Goal: Information Seeking & Learning: Learn about a topic

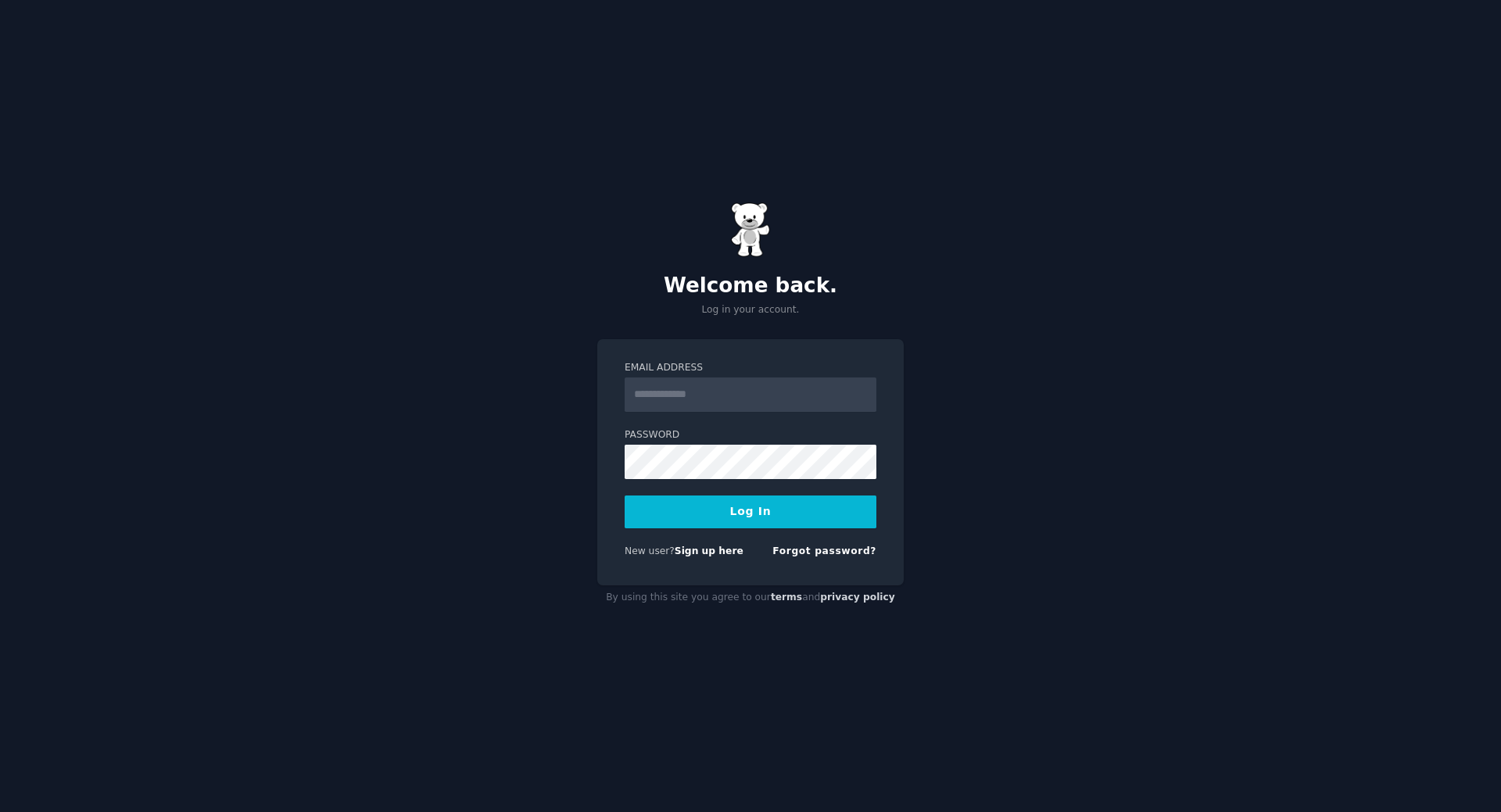
type input "**********"
click at [746, 503] on button "Log In" at bounding box center [750, 512] width 252 height 32
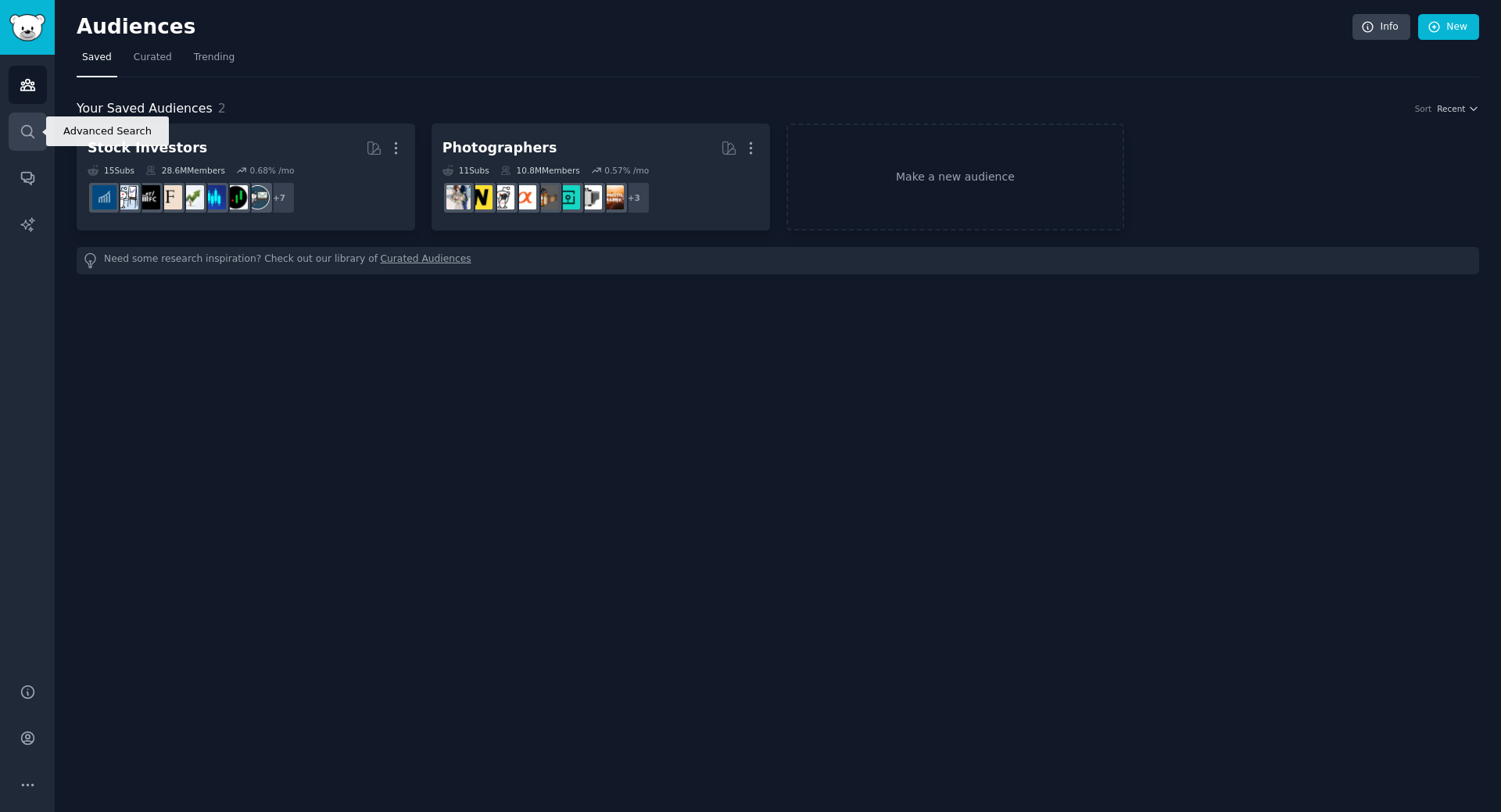
click at [21, 129] on icon "Sidebar" at bounding box center [27, 131] width 12 height 12
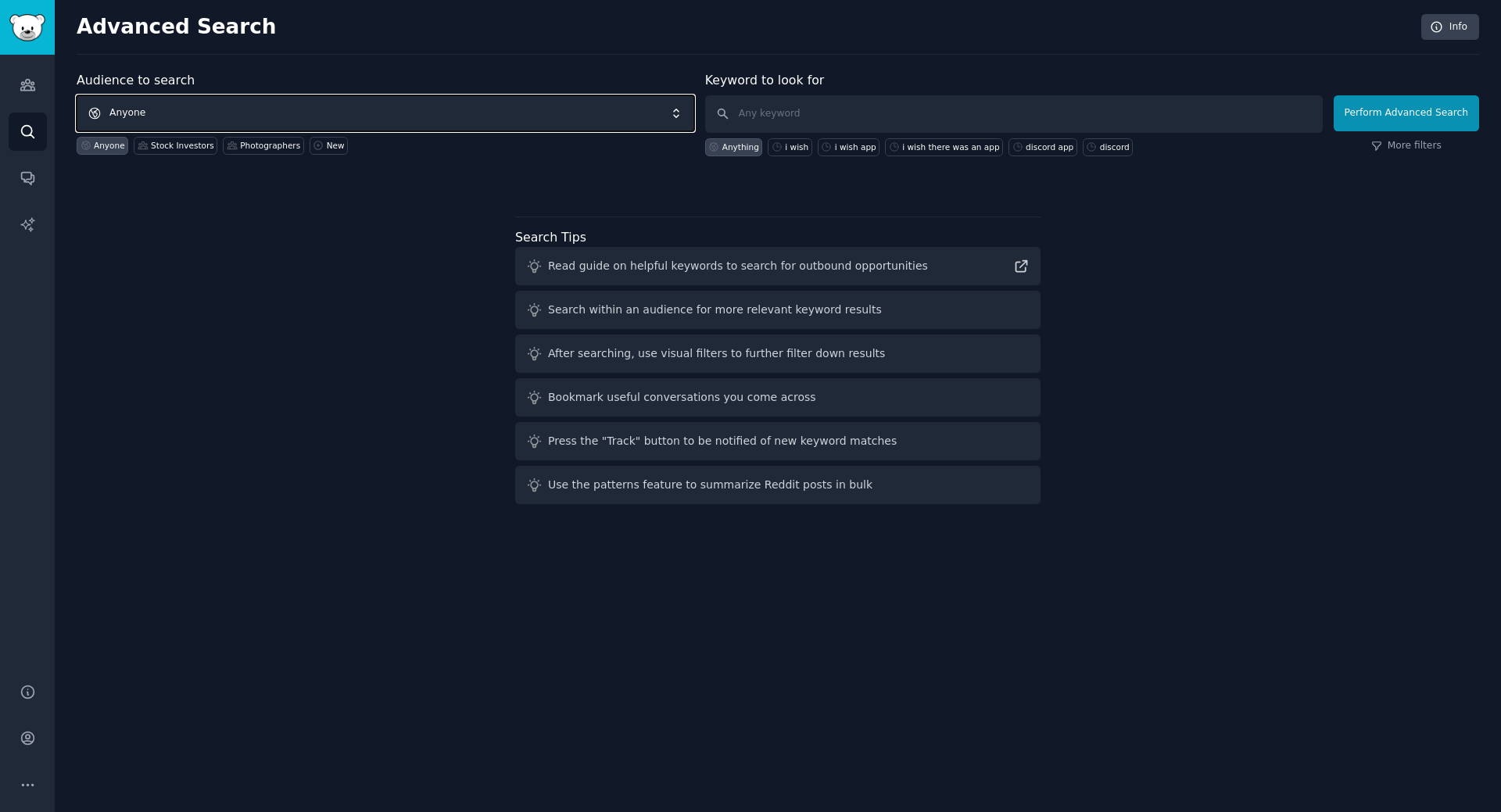
click at [181, 120] on span "Anyone" at bounding box center [385, 113] width 618 height 36
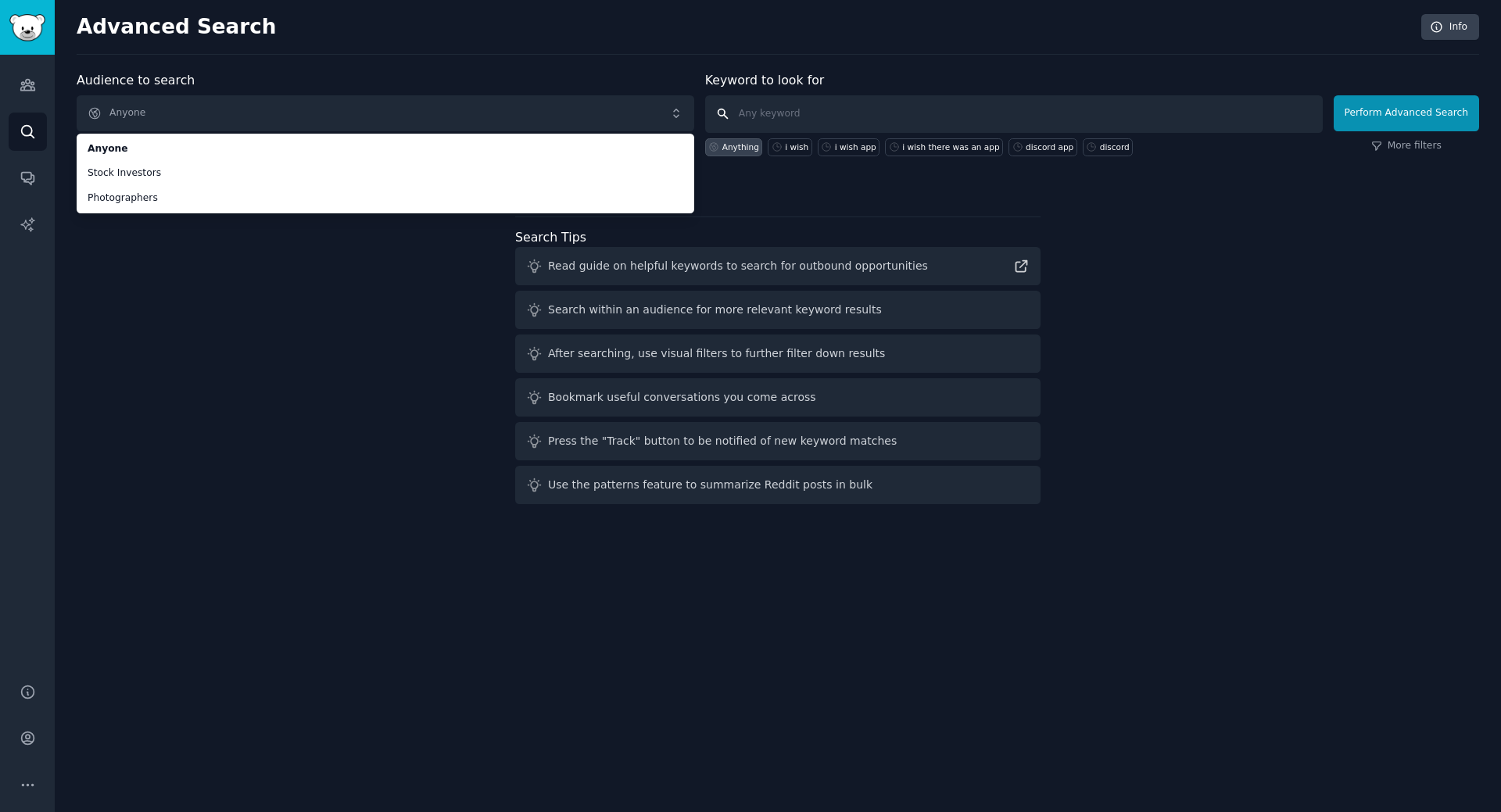
click at [766, 119] on input "text" at bounding box center [1014, 113] width 618 height 37
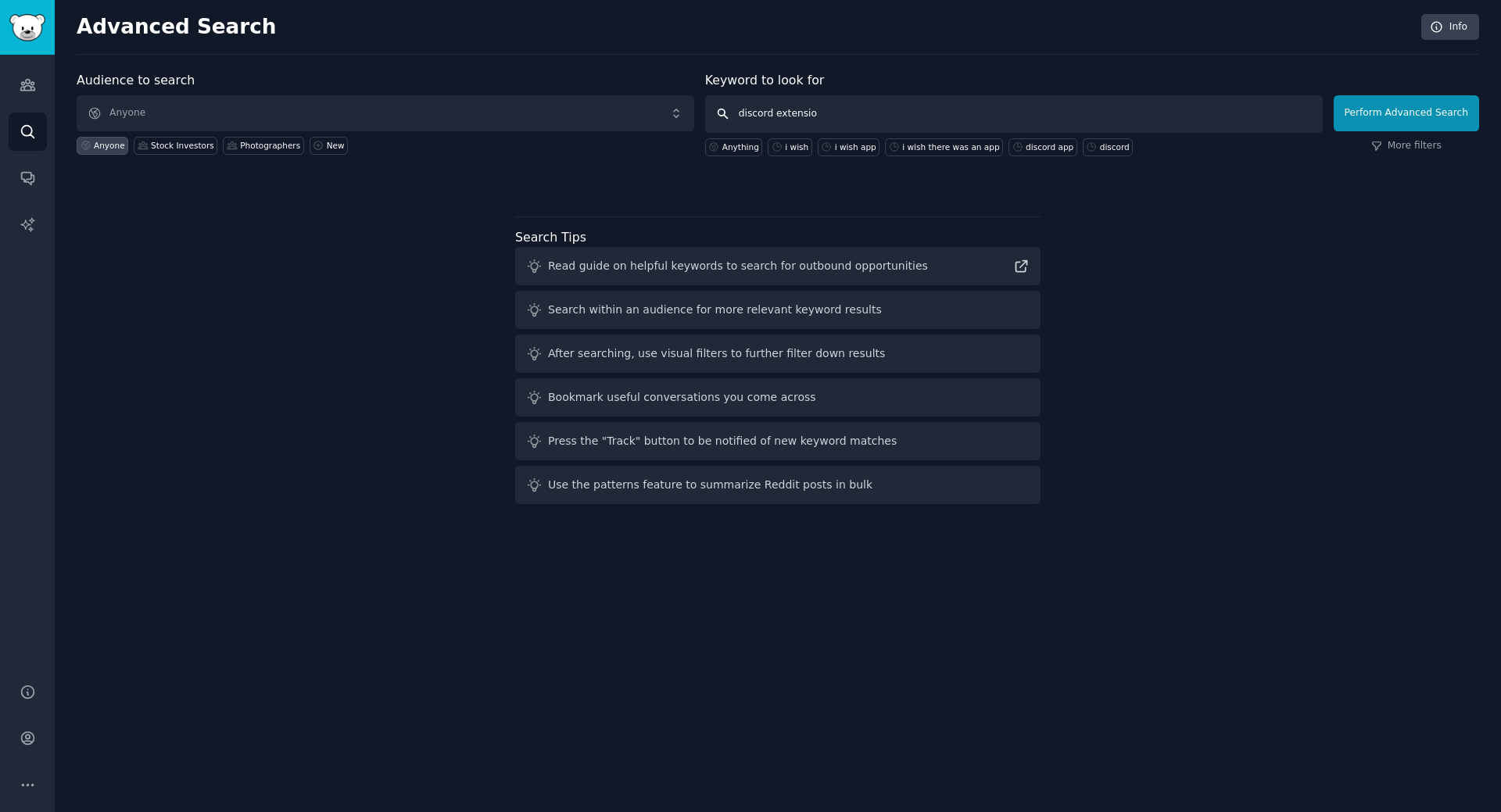
type input "discord extension"
click button "Perform Advanced Search" at bounding box center [1407, 113] width 146 height 36
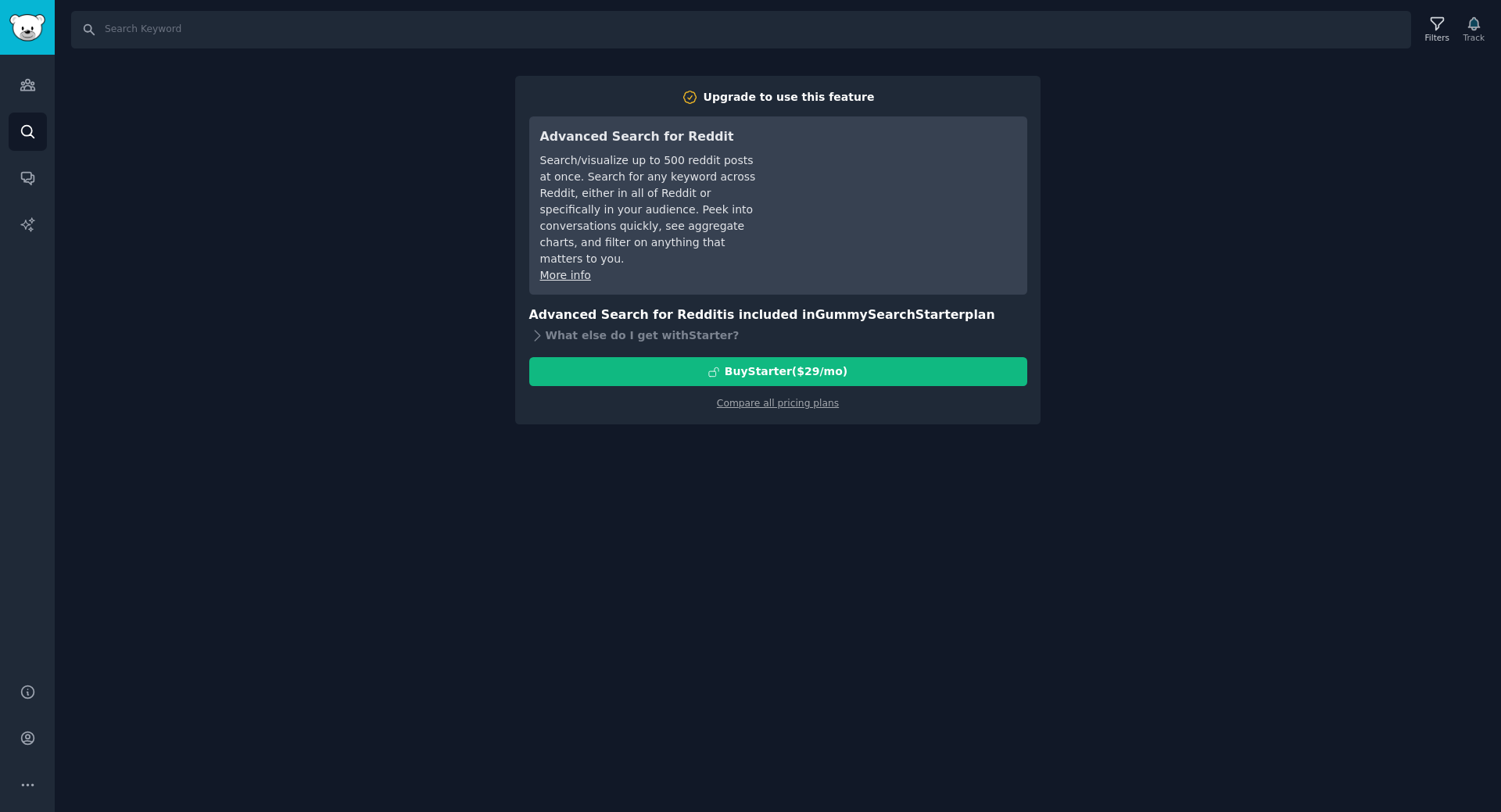
click at [749, 463] on div "Search Filters Track Upgrade to use this feature Advanced Search for Reddit Sea…" at bounding box center [778, 406] width 1447 height 812
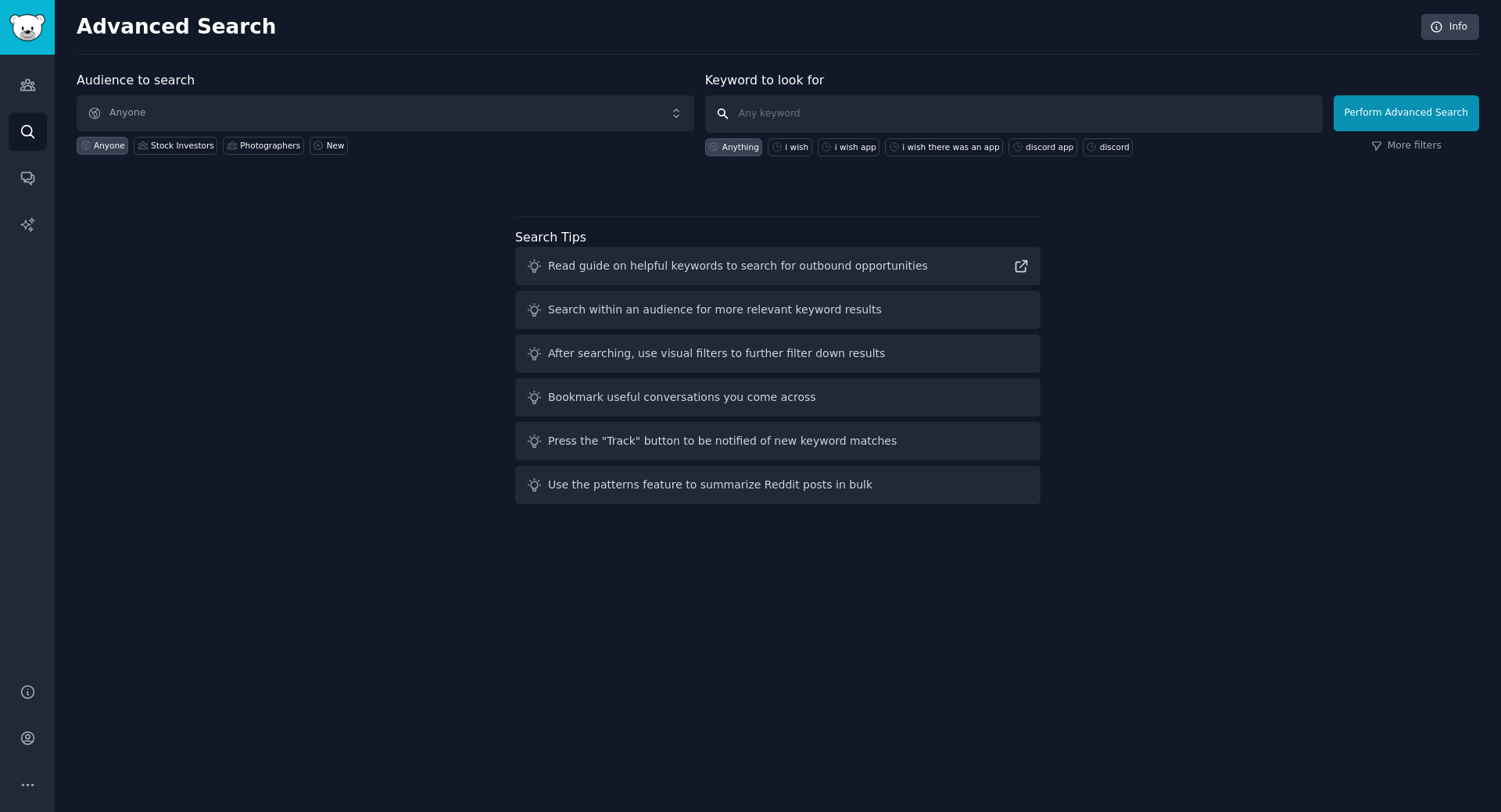
click at [824, 109] on input "text" at bounding box center [1014, 113] width 618 height 37
type input "discord extension"
click button "Perform Advanced Search" at bounding box center [1407, 113] width 146 height 36
click at [1417, 145] on link "More filters" at bounding box center [1407, 146] width 71 height 14
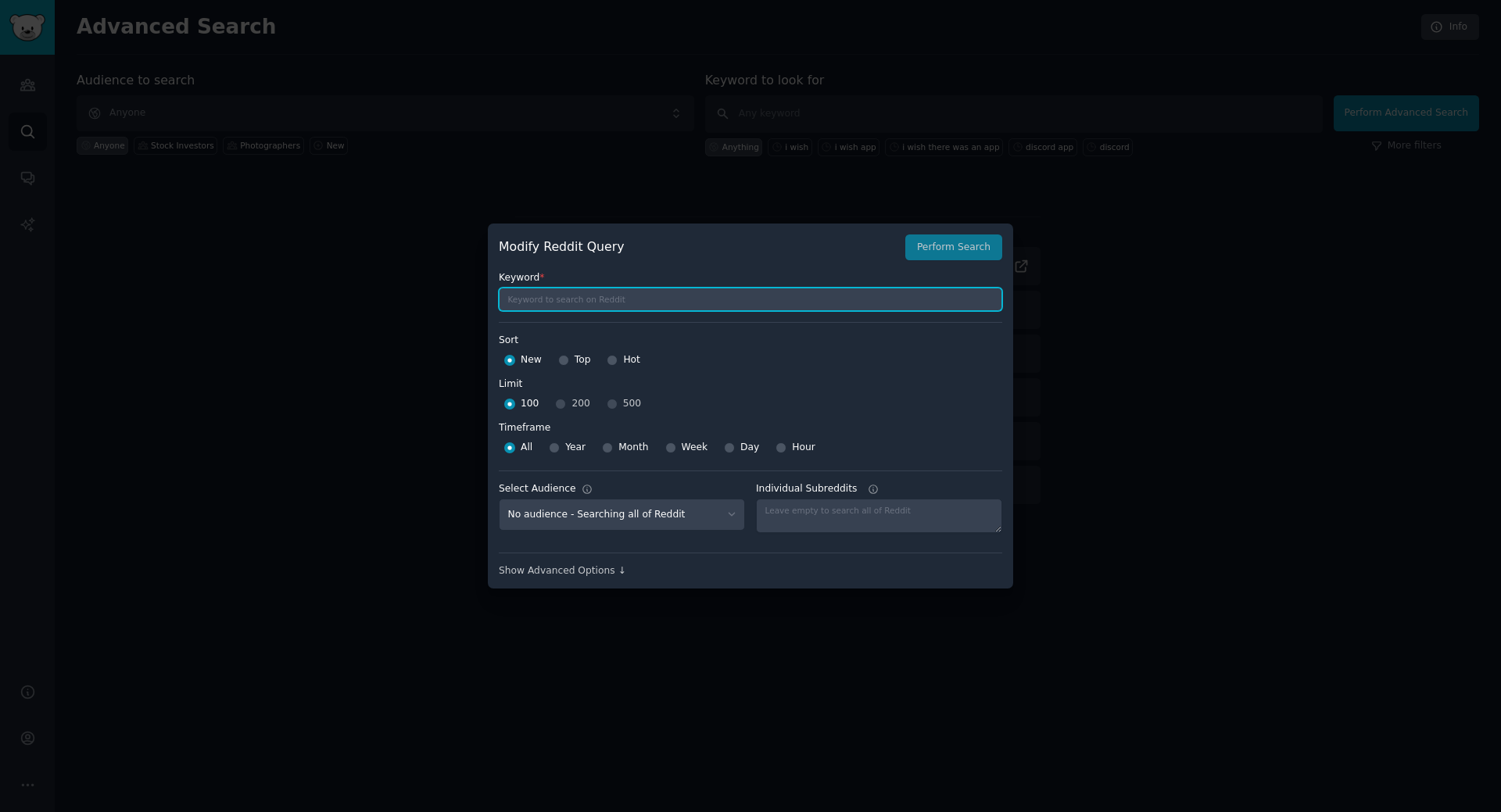
click at [741, 298] on input "text" at bounding box center [750, 299] width 503 height 24
type input "discord extension"
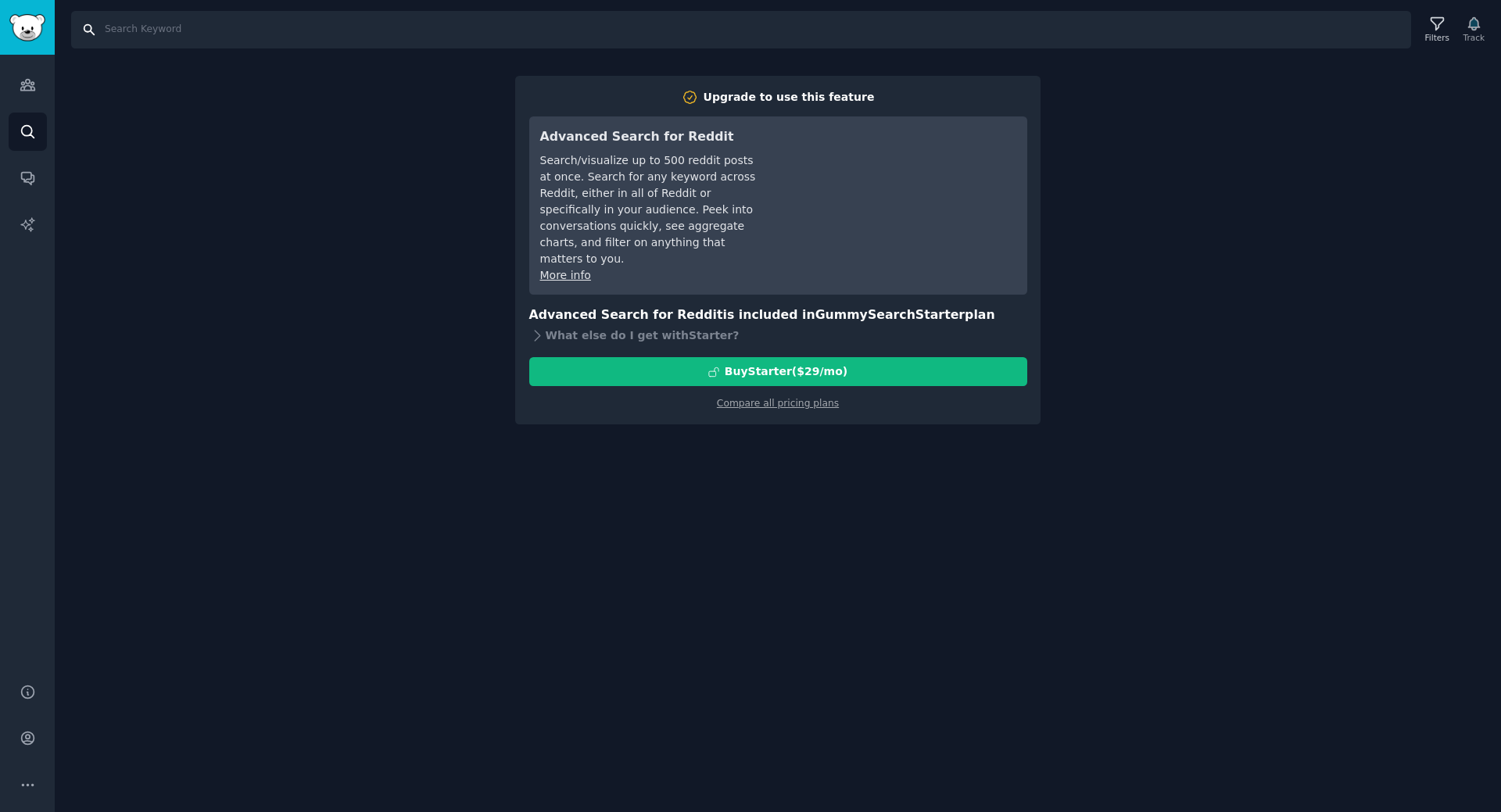
click at [132, 24] on input "Search" at bounding box center [741, 29] width 1340 height 37
type input "d"
type input "k-pop"
click at [34, 79] on icon "Sidebar" at bounding box center [28, 84] width 16 height 16
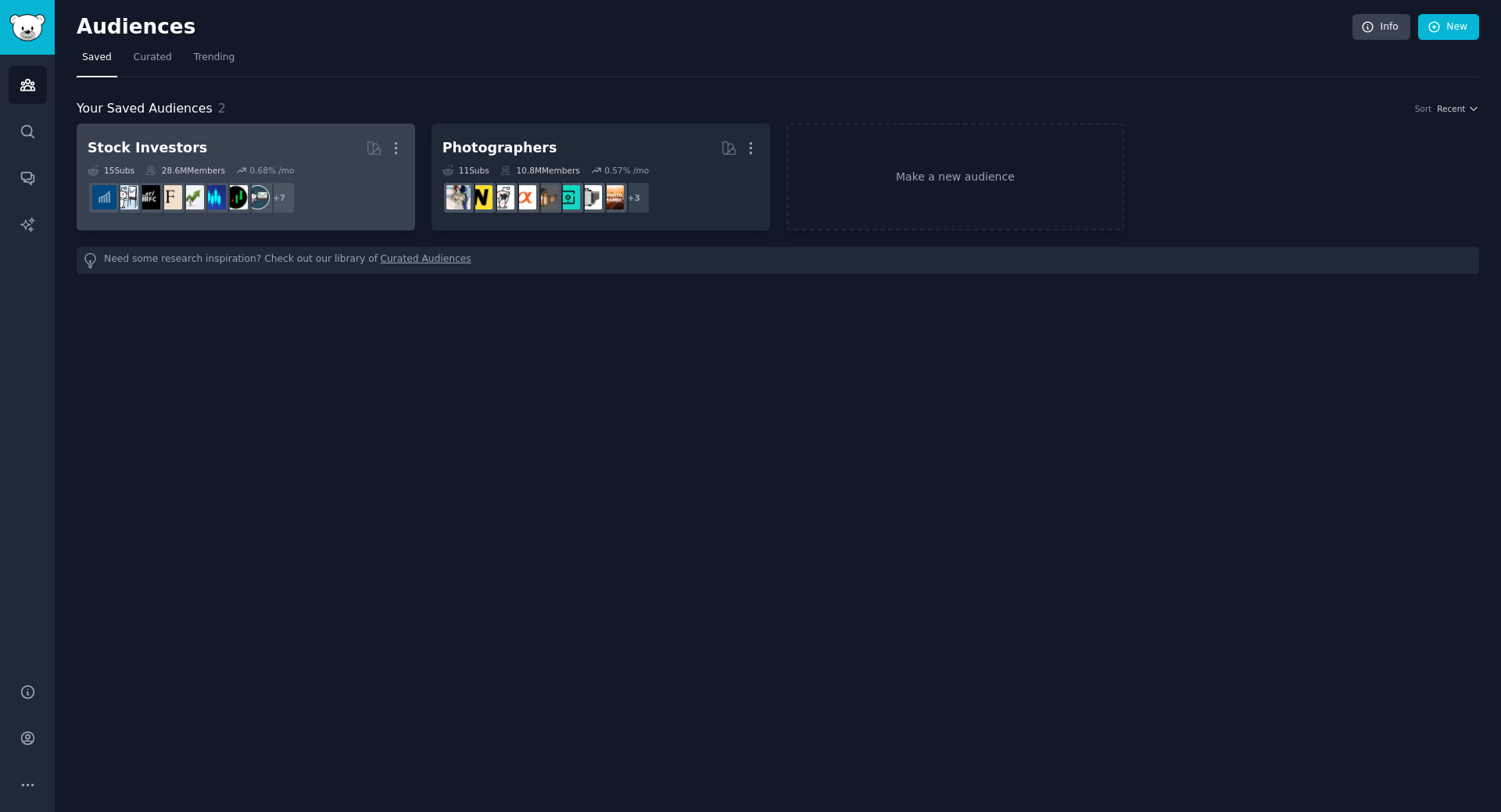
click at [298, 174] on div "15 Sub s 28.6M Members 0.68 % /mo" at bounding box center [246, 170] width 316 height 10
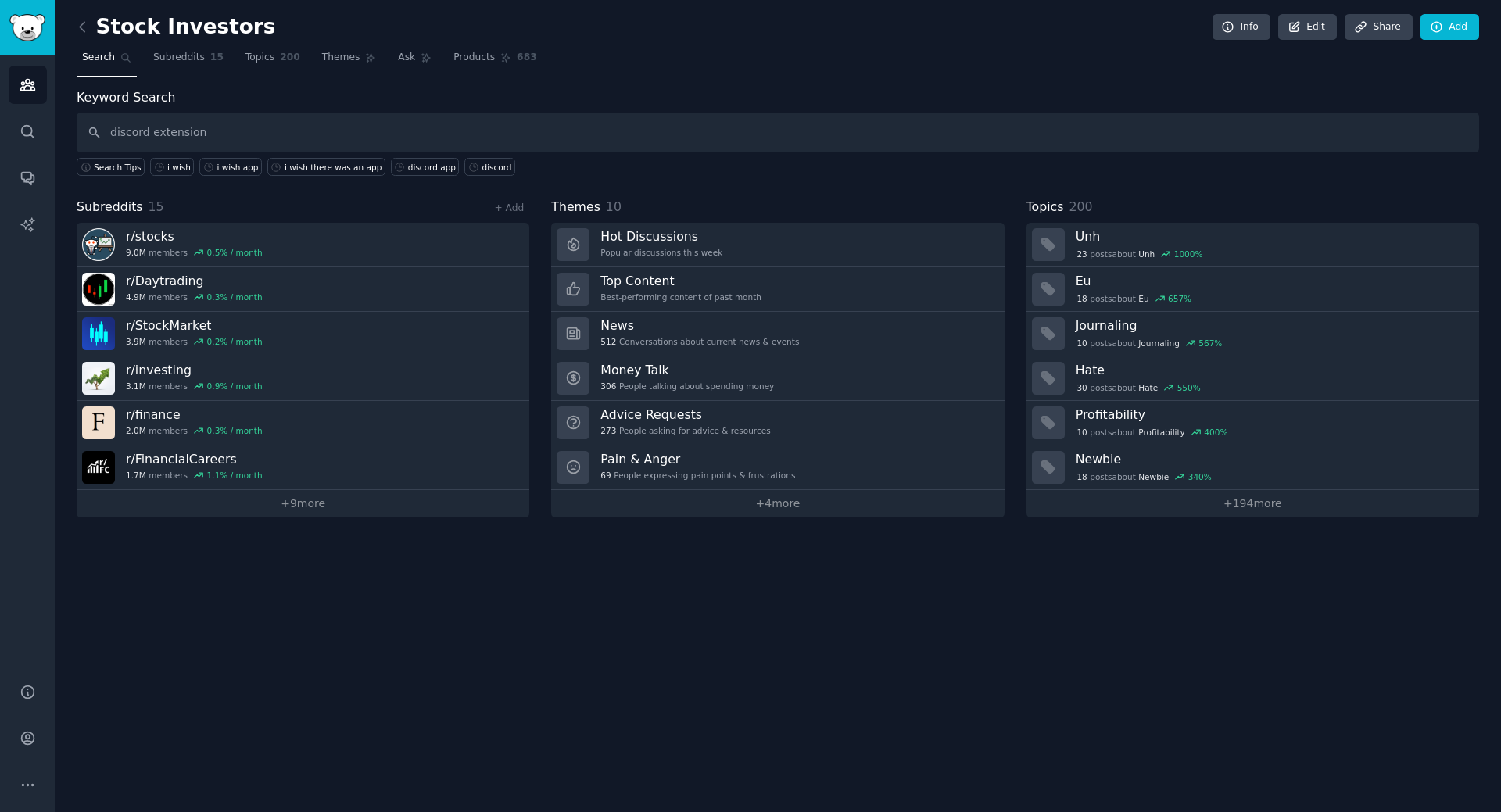
type input "discord extension"
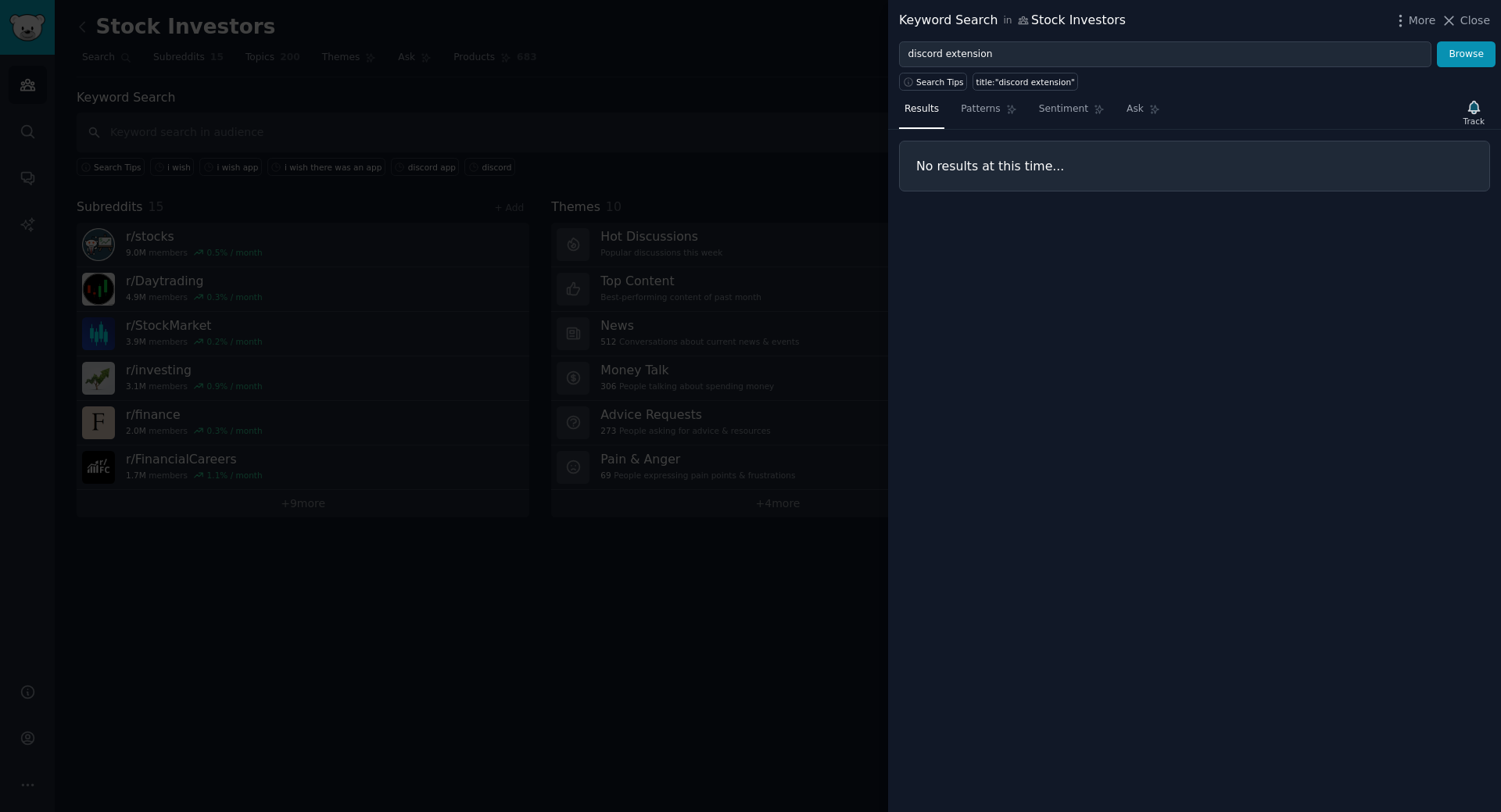
click at [137, 756] on div at bounding box center [750, 406] width 1501 height 812
